Goal: Use online tool/utility: Utilize a website feature to perform a specific function

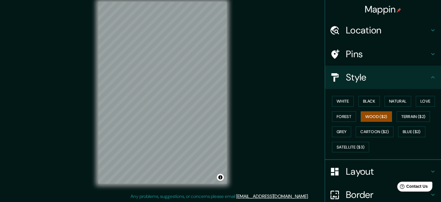
click at [371, 66] on div "Style" at bounding box center [383, 77] width 116 height 23
click at [371, 55] on h4 "Pins" at bounding box center [388, 54] width 84 height 12
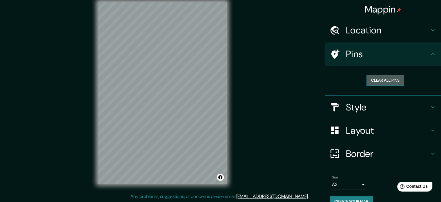
click at [386, 77] on button "Clear all pins" at bounding box center [386, 80] width 38 height 11
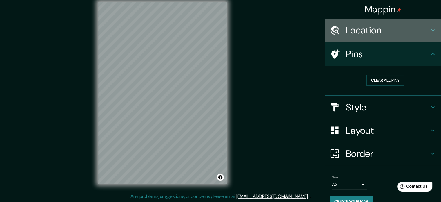
click at [388, 32] on h4 "Location" at bounding box center [388, 30] width 84 height 12
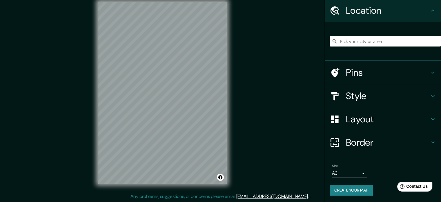
click at [362, 117] on h4 "Layout" at bounding box center [388, 119] width 84 height 12
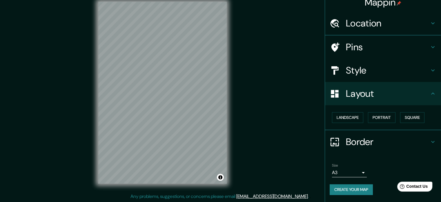
scroll to position [6, 0]
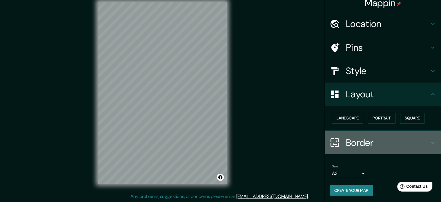
click at [361, 140] on h4 "Border" at bounding box center [388, 143] width 84 height 12
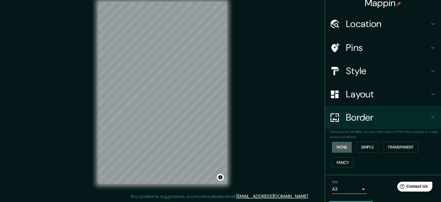
click at [342, 145] on button "None" at bounding box center [342, 147] width 20 height 11
click at [371, 144] on button "Simple" at bounding box center [367, 147] width 22 height 11
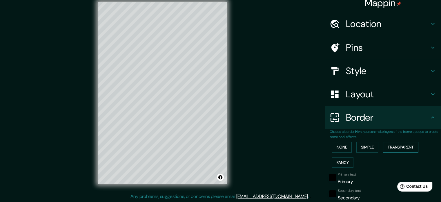
click at [389, 145] on button "Transparent" at bounding box center [400, 147] width 35 height 11
click at [345, 160] on button "Fancy" at bounding box center [342, 162] width 21 height 11
click at [341, 142] on button "None" at bounding box center [342, 147] width 20 height 11
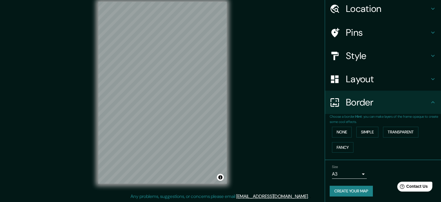
scroll to position [22, 0]
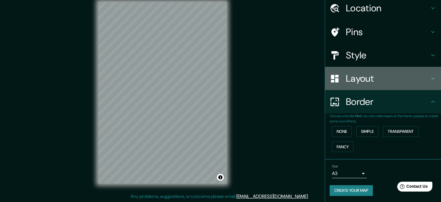
click at [354, 81] on h4 "Layout" at bounding box center [388, 79] width 84 height 12
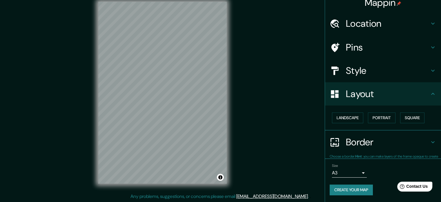
scroll to position [6, 0]
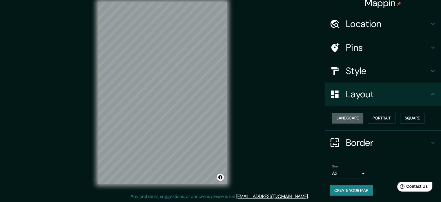
click at [348, 117] on button "Landscape" at bounding box center [347, 118] width 31 height 11
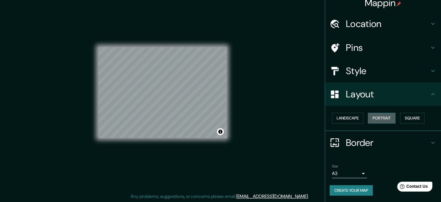
click at [373, 118] on button "Portrait" at bounding box center [382, 118] width 28 height 11
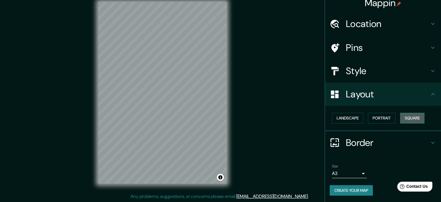
click at [409, 117] on button "Square" at bounding box center [412, 118] width 24 height 11
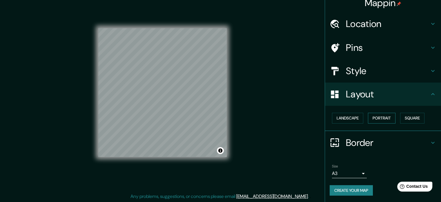
click at [383, 117] on button "Portrait" at bounding box center [382, 118] width 28 height 11
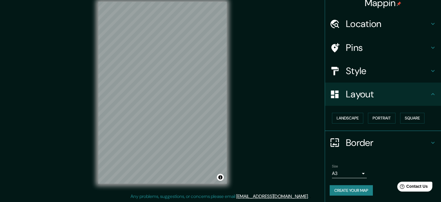
click at [354, 75] on h4 "Style" at bounding box center [388, 71] width 84 height 12
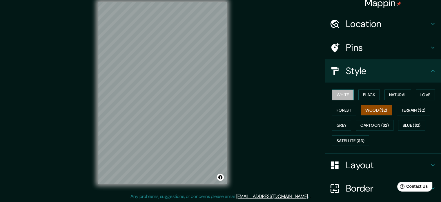
click at [342, 96] on button "White" at bounding box center [343, 94] width 22 height 11
